Goal: Task Accomplishment & Management: Complete application form

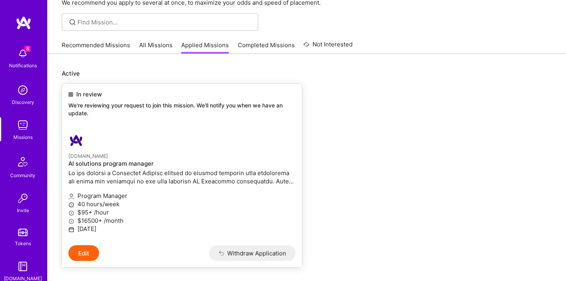
scroll to position [47, 0]
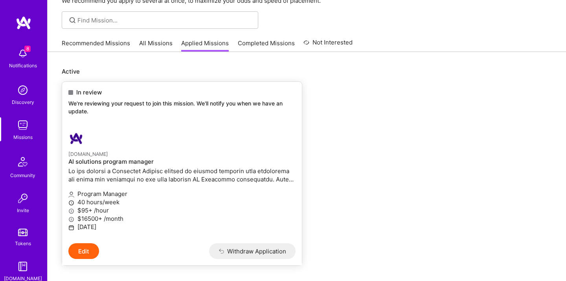
click at [83, 160] on h4 "AI solutions program manager" at bounding box center [181, 161] width 227 height 7
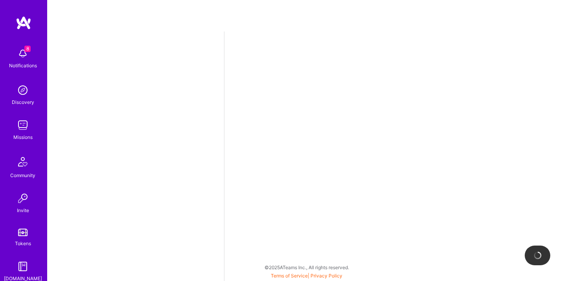
select select "US"
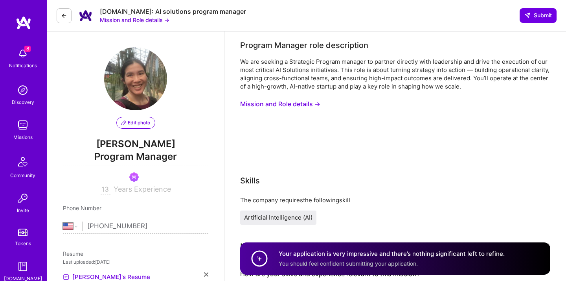
click at [310, 107] on button "Mission and Role details →" at bounding box center [280, 104] width 80 height 15
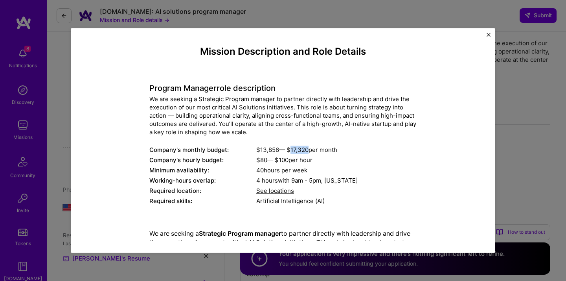
drag, startPoint x: 310, startPoint y: 149, endPoint x: 289, endPoint y: 149, distance: 20.8
click at [289, 149] on div "$ 13,856 — $ 17,320 per month" at bounding box center [336, 150] width 160 height 8
copy div "$ 17,320"
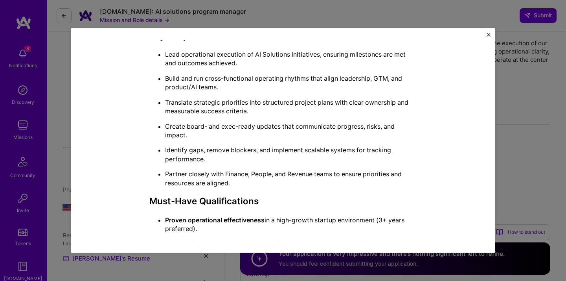
scroll to position [264, 0]
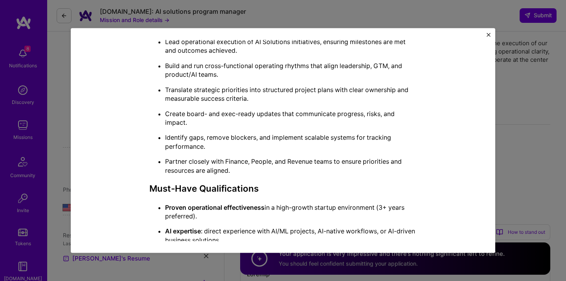
click at [490, 33] on img "Close" at bounding box center [489, 35] width 4 height 4
